Goal: Check status: Check status

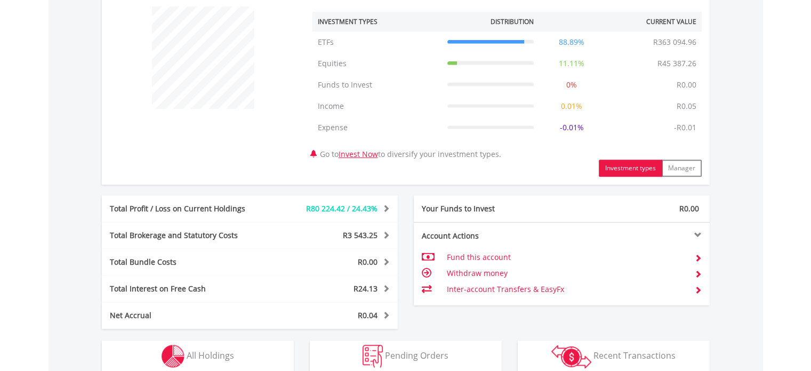
scroll to position [480, 0]
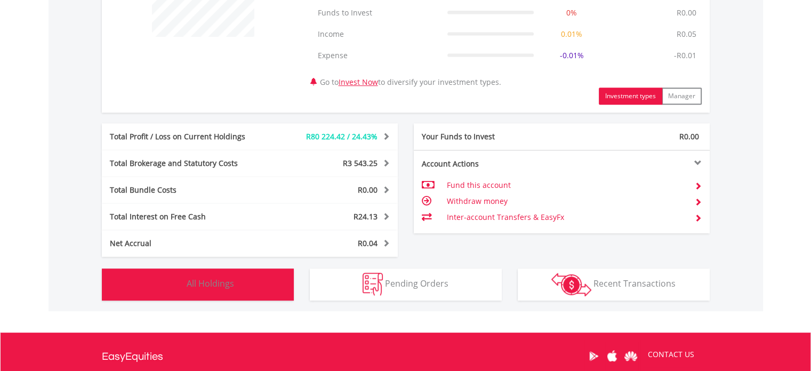
click at [190, 281] on span "All Holdings" at bounding box center [210, 283] width 47 height 12
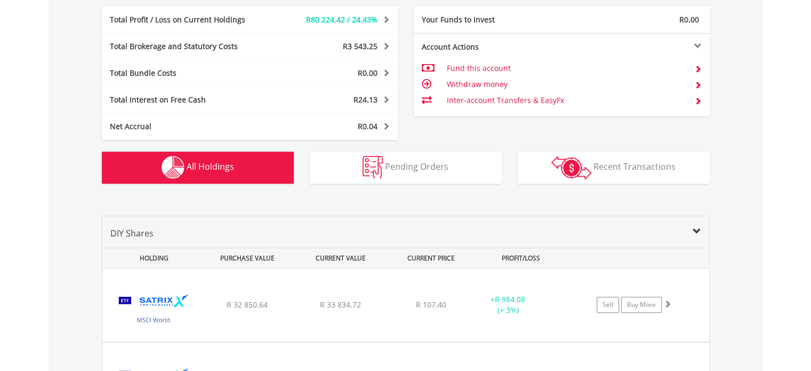
scroll to position [491, 0]
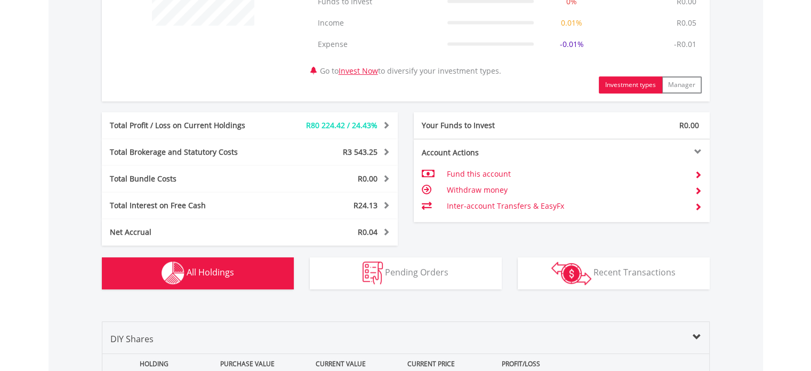
click at [219, 281] on button "Holdings All Holdings" at bounding box center [198, 273] width 192 height 32
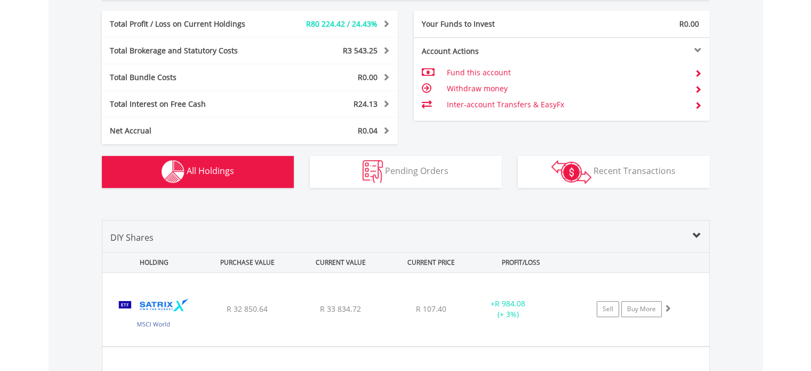
scroll to position [598, 0]
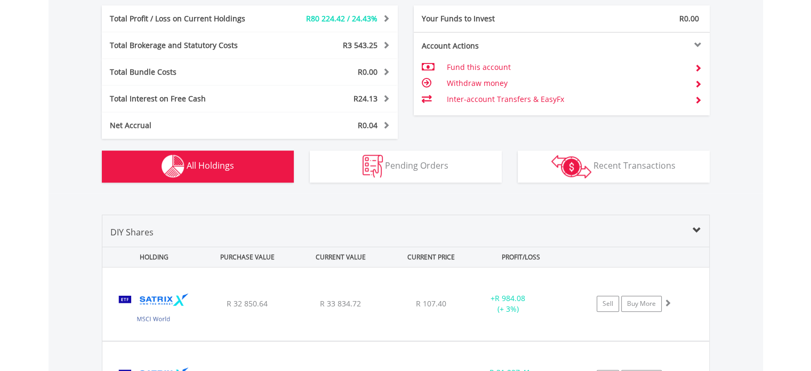
click at [171, 169] on img "button" at bounding box center [173, 166] width 23 height 23
click at [342, 226] on div "DIY Shares" at bounding box center [405, 236] width 607 height 21
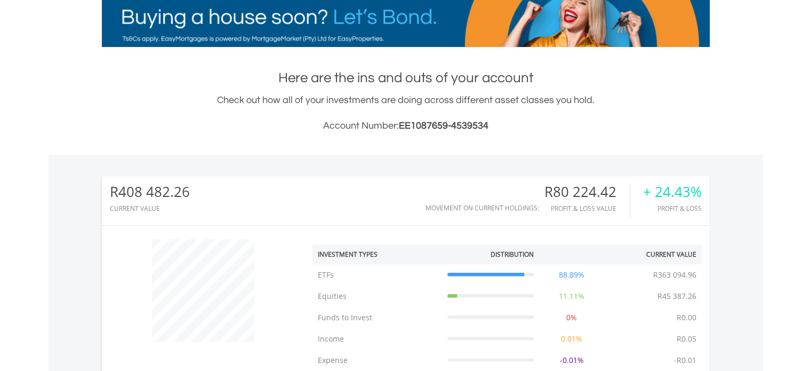
scroll to position [29, 0]
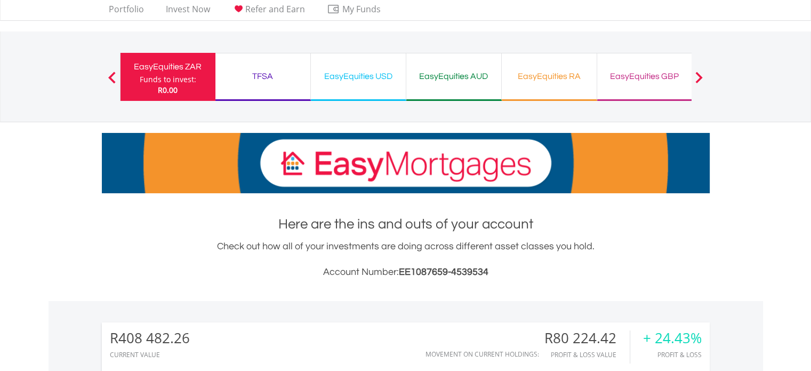
click at [162, 59] on div "EasyEquities ZAR" at bounding box center [168, 66] width 82 height 15
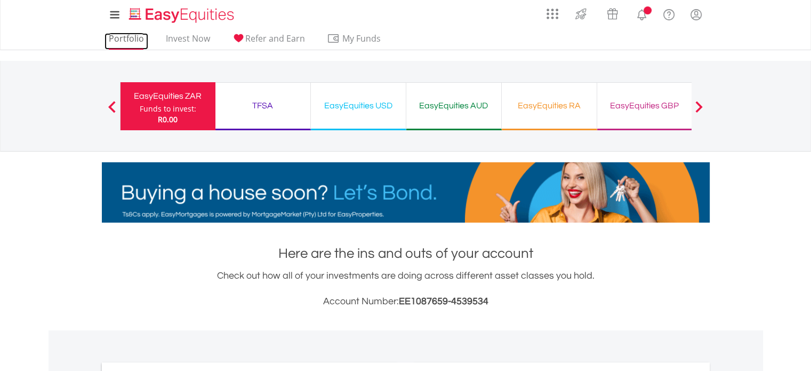
click at [135, 40] on link "Portfolio" at bounding box center [127, 41] width 44 height 17
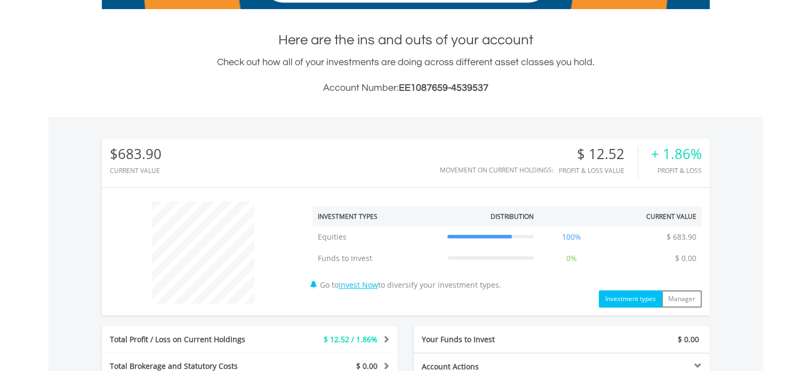
scroll to position [102, 203]
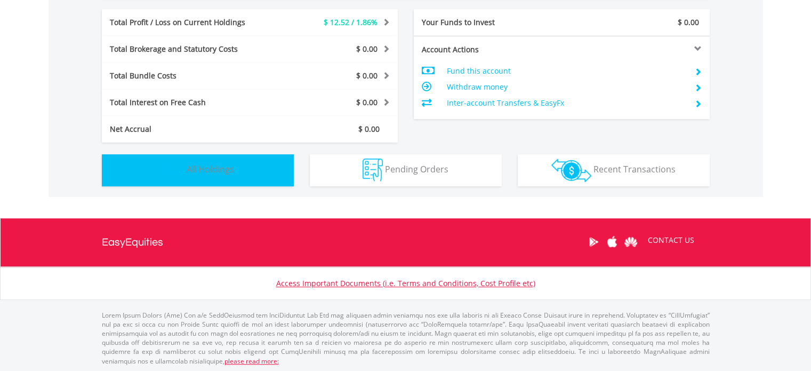
click at [223, 170] on span "All Holdings" at bounding box center [210, 169] width 47 height 12
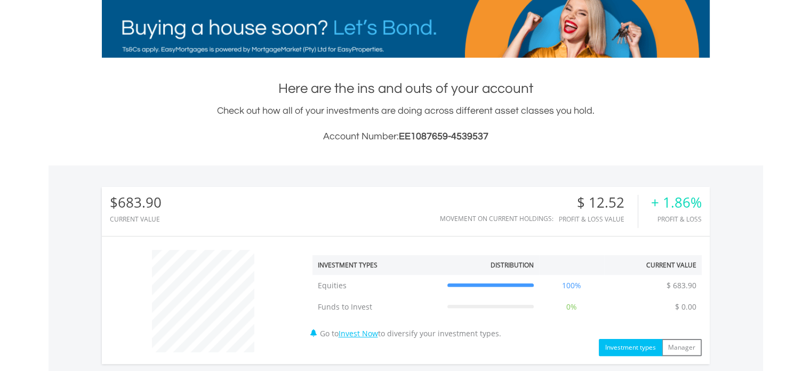
scroll to position [0, 0]
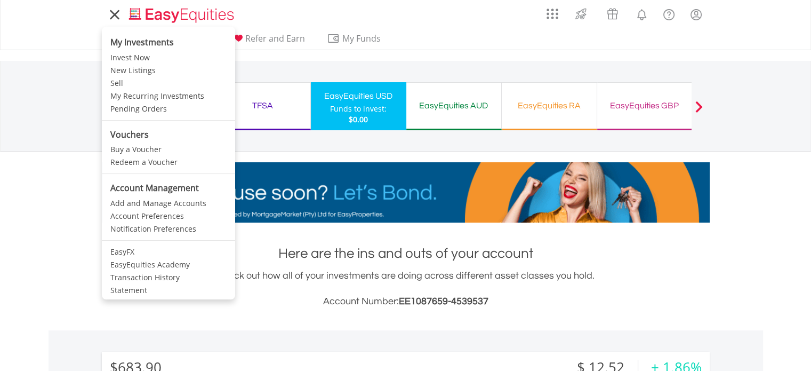
click at [124, 34] on li "My Investments" at bounding box center [168, 40] width 133 height 22
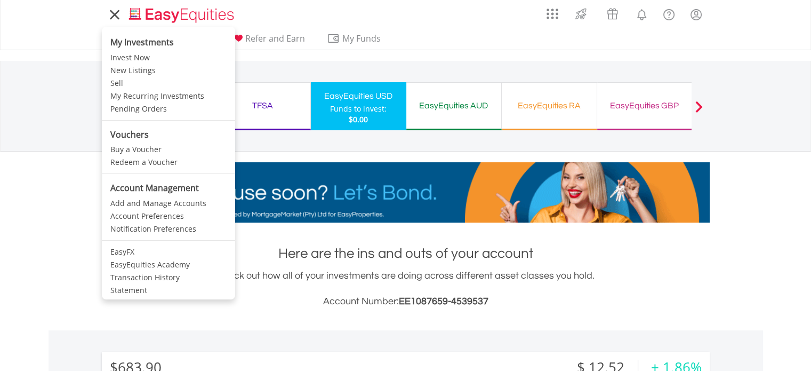
click at [134, 39] on li "My Investments" at bounding box center [168, 40] width 133 height 22
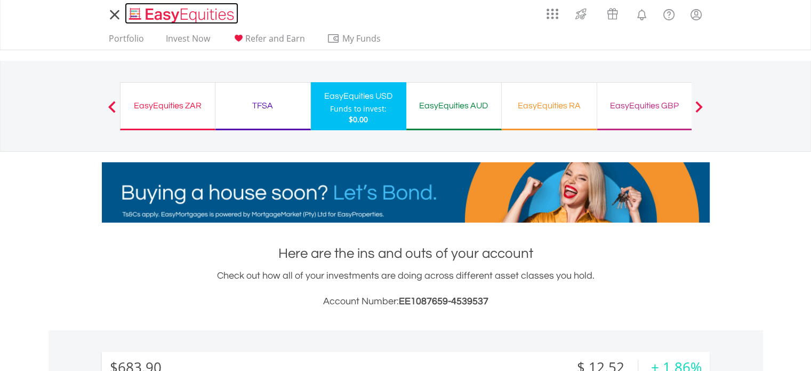
click at [173, 19] on img "Home page" at bounding box center [182, 15] width 111 height 18
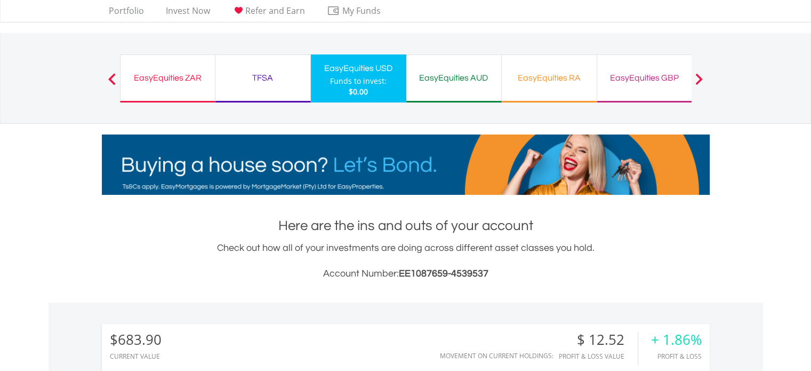
scroll to position [53, 0]
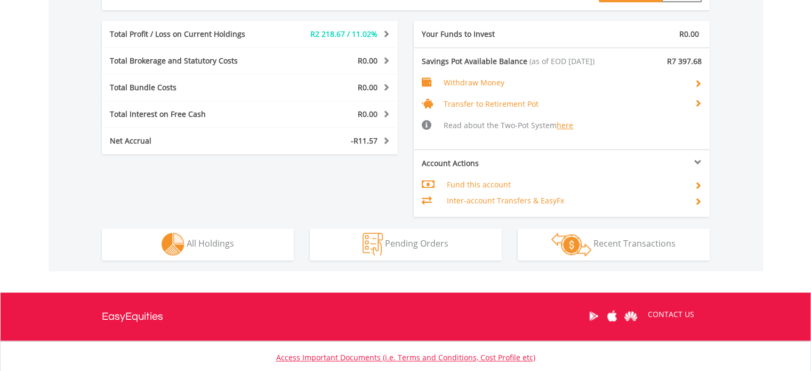
scroll to position [614, 0]
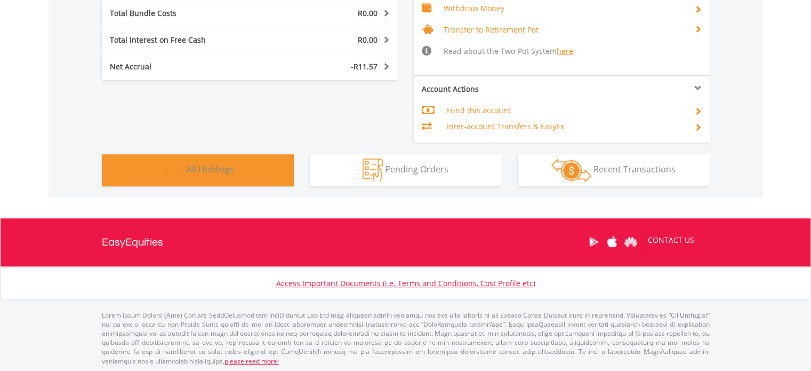
click at [133, 164] on button "Holdings All Holdings" at bounding box center [198, 170] width 192 height 32
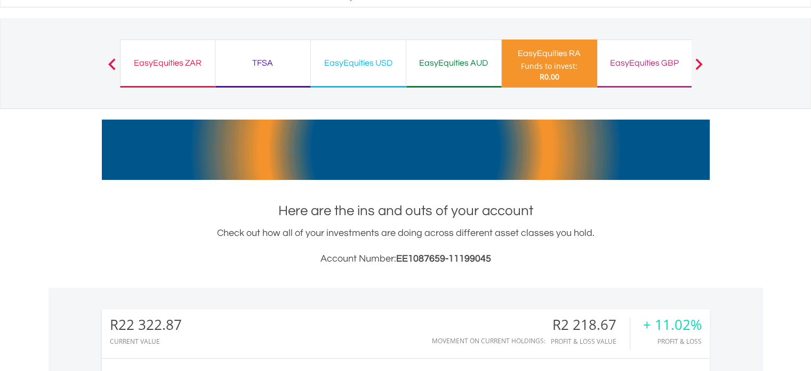
scroll to position [0, 0]
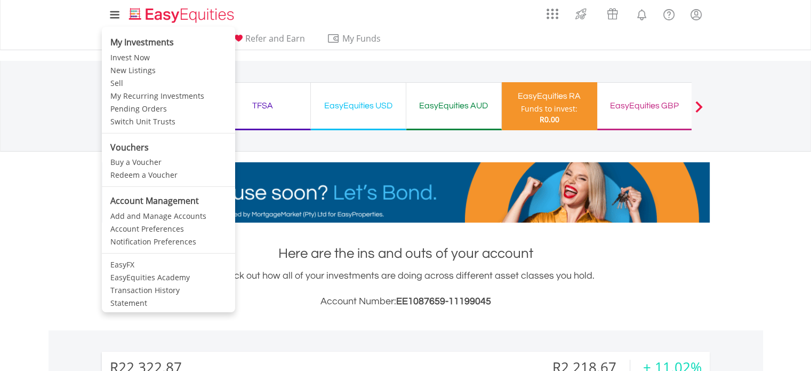
click at [129, 21] on li "My Investments Invest Now New Listings Sell My Recurring Investments Pending Or…" at bounding box center [117, 15] width 31 height 24
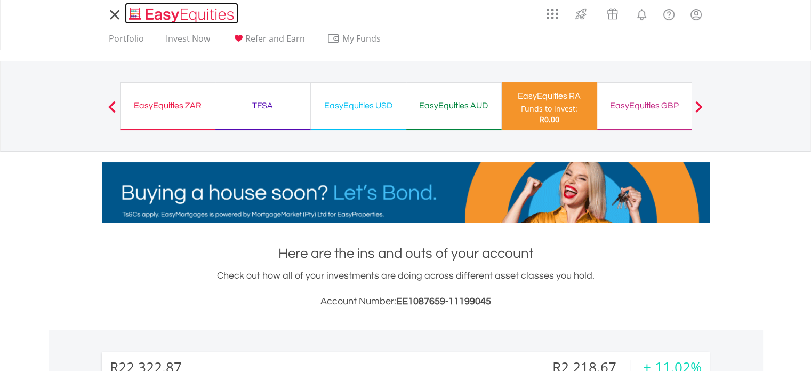
click at [142, 17] on img "Home page" at bounding box center [182, 15] width 111 height 18
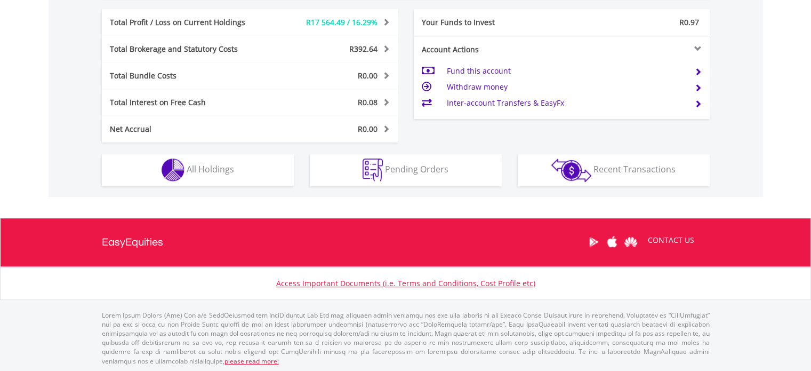
scroll to position [102, 203]
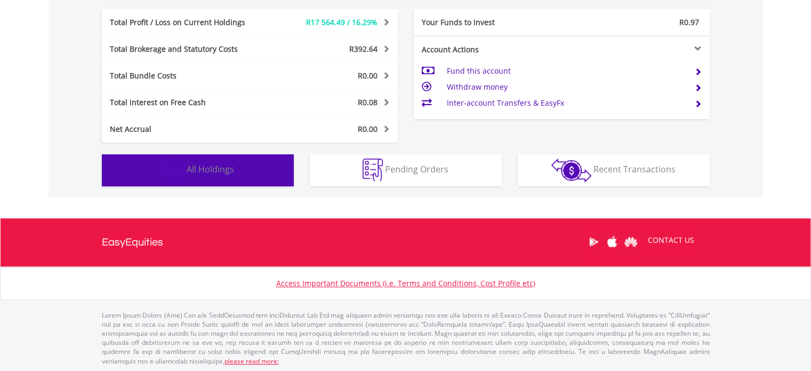
click at [206, 174] on button "Holdings All Holdings" at bounding box center [198, 170] width 192 height 32
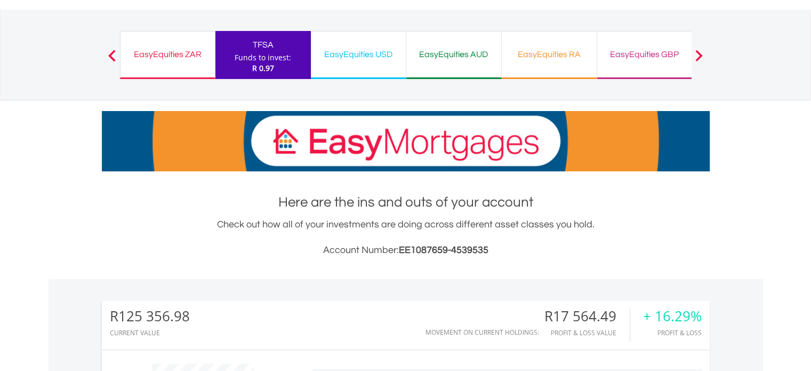
scroll to position [0, 0]
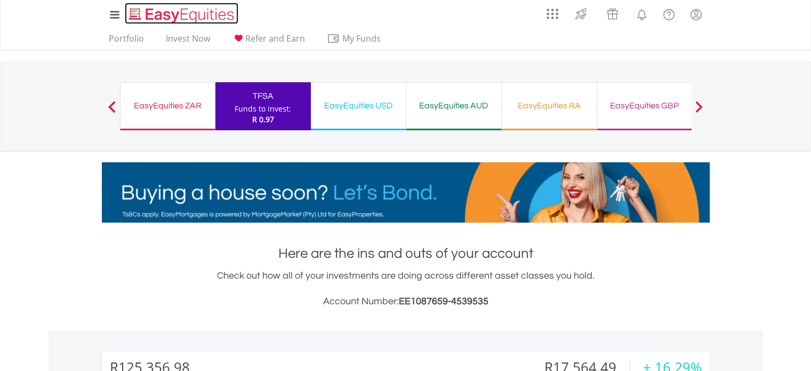
click at [161, 19] on img "Home page" at bounding box center [182, 15] width 111 height 18
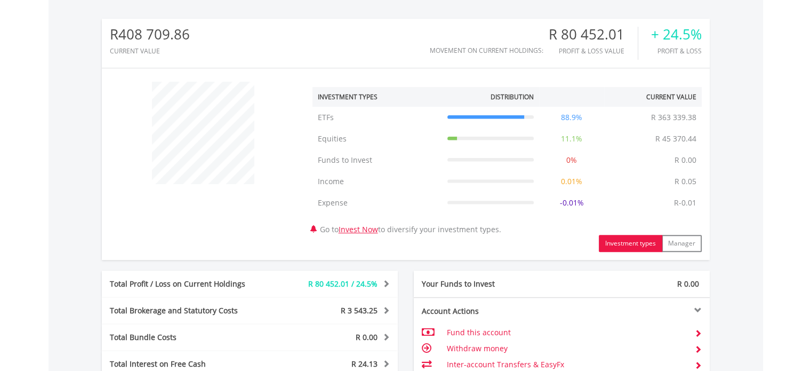
scroll to position [480, 0]
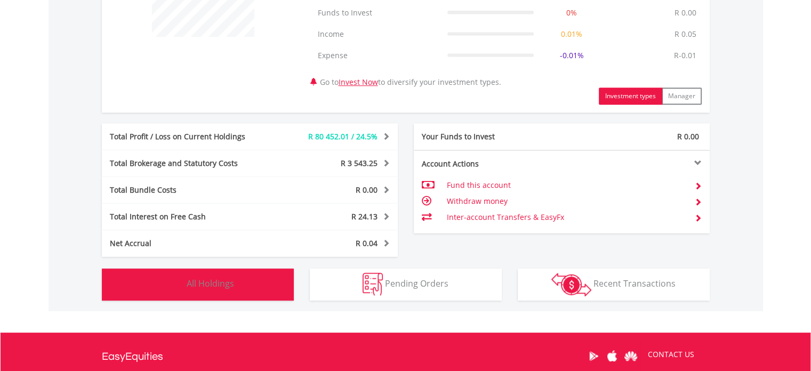
click at [218, 277] on span "All Holdings" at bounding box center [210, 283] width 47 height 12
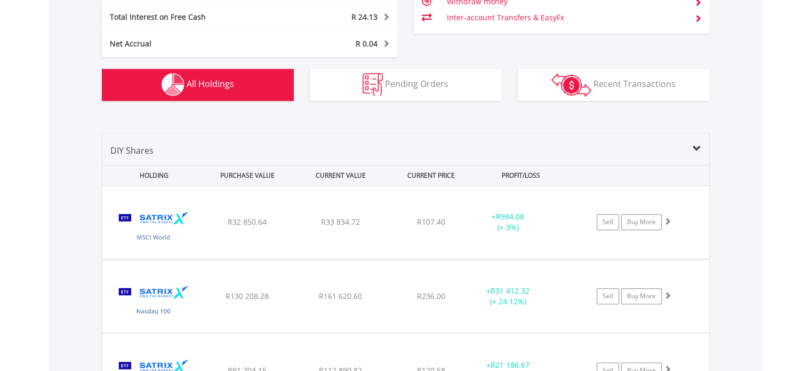
scroll to position [811, 0]
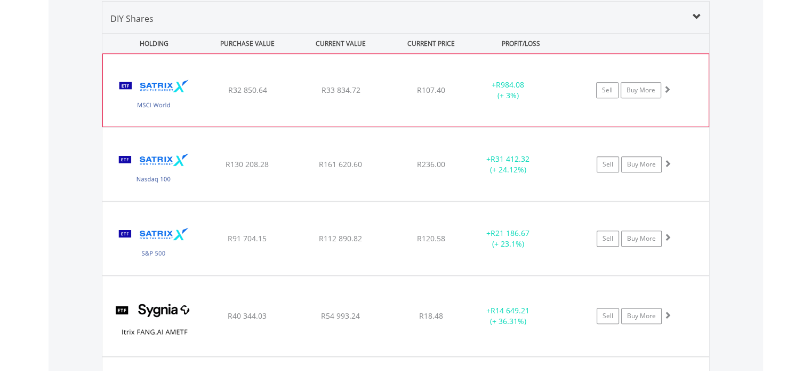
click at [211, 105] on div "﻿ Satrix MSCI World ETF R32 850.64 R33 834.72 R107.40 + R984.08 (+ 3%) Sell Buy…" at bounding box center [406, 90] width 606 height 73
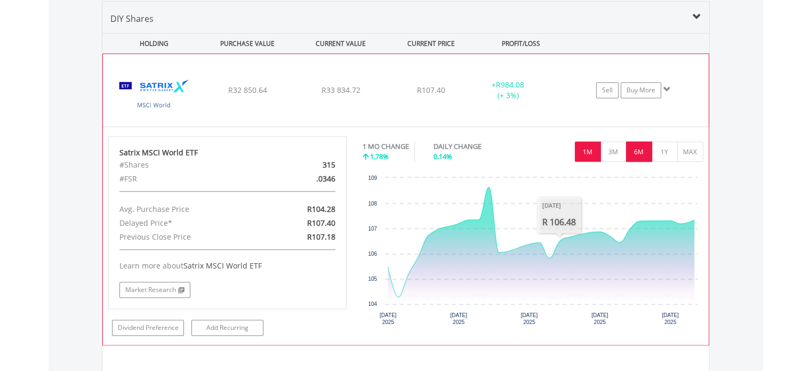
click at [642, 143] on button "6M" at bounding box center [639, 151] width 26 height 20
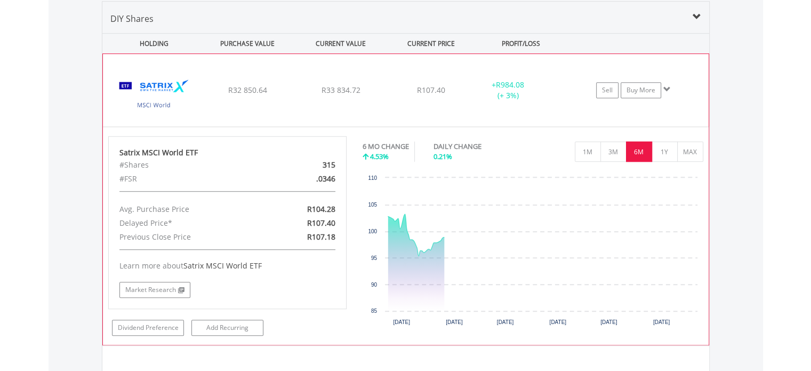
click at [650, 147] on button "6M" at bounding box center [639, 151] width 26 height 20
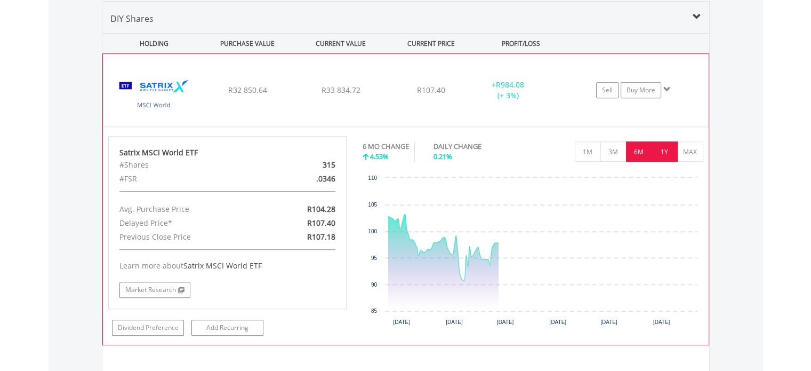
click at [662, 146] on button "1Y" at bounding box center [665, 151] width 26 height 20
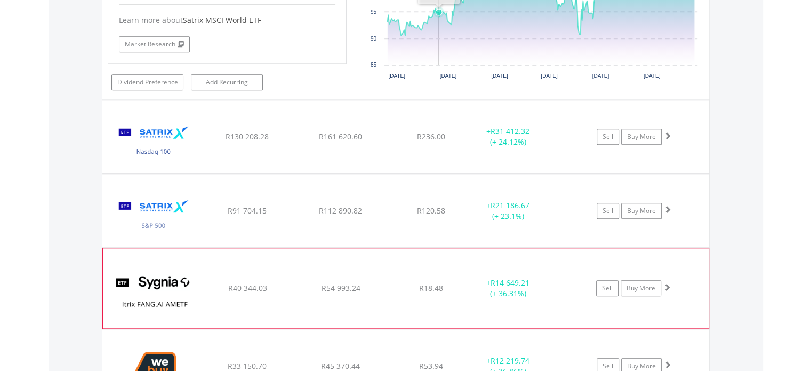
scroll to position [1131, 0]
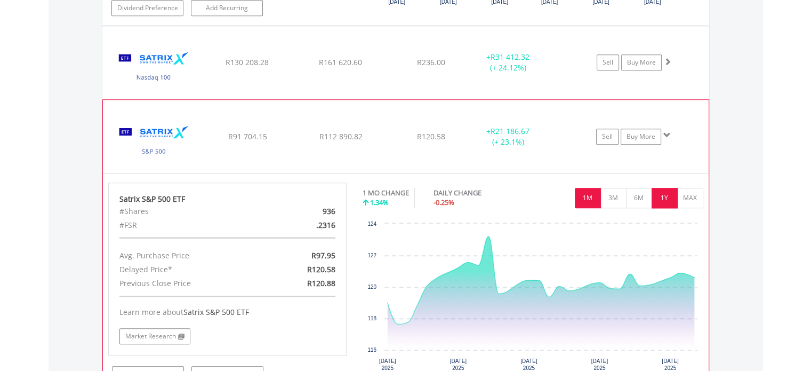
click at [657, 190] on button "1Y" at bounding box center [665, 198] width 26 height 20
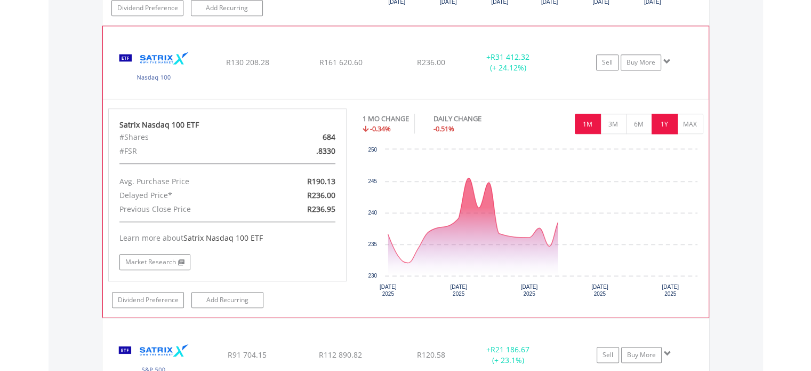
click at [659, 115] on button "1Y" at bounding box center [665, 124] width 26 height 20
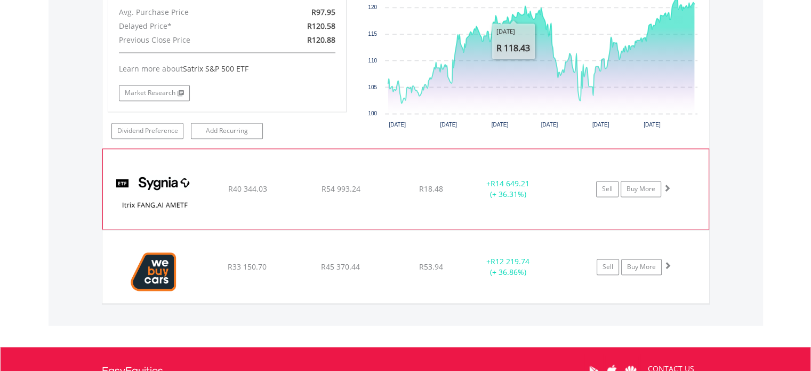
scroll to position [1611, 0]
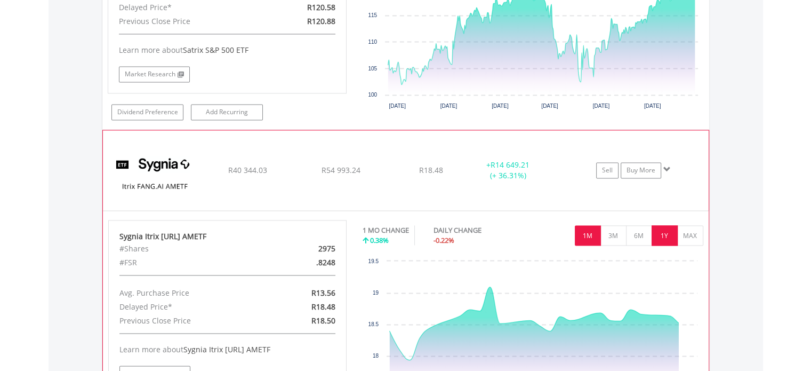
click at [668, 234] on button "1Y" at bounding box center [665, 235] width 26 height 20
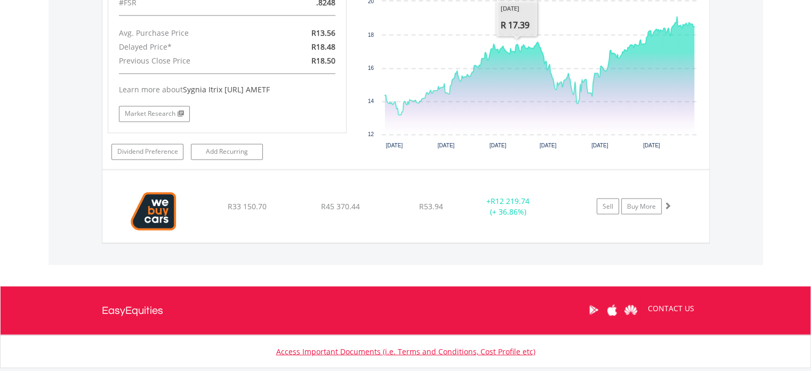
scroll to position [1934, 0]
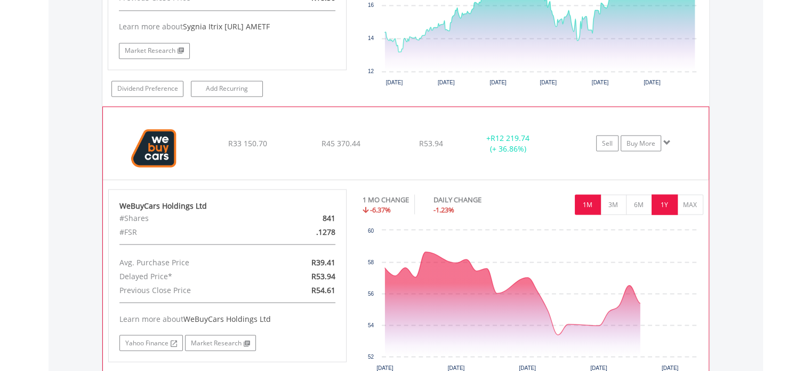
click at [657, 199] on button "1Y" at bounding box center [665, 204] width 26 height 20
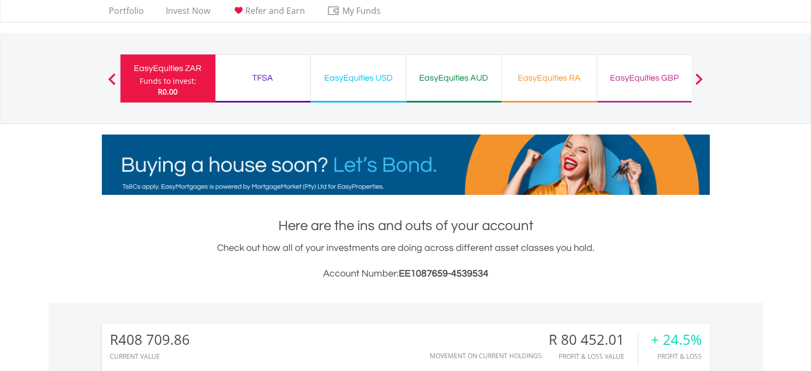
scroll to position [0, 0]
